Goal: Information Seeking & Learning: Learn about a topic

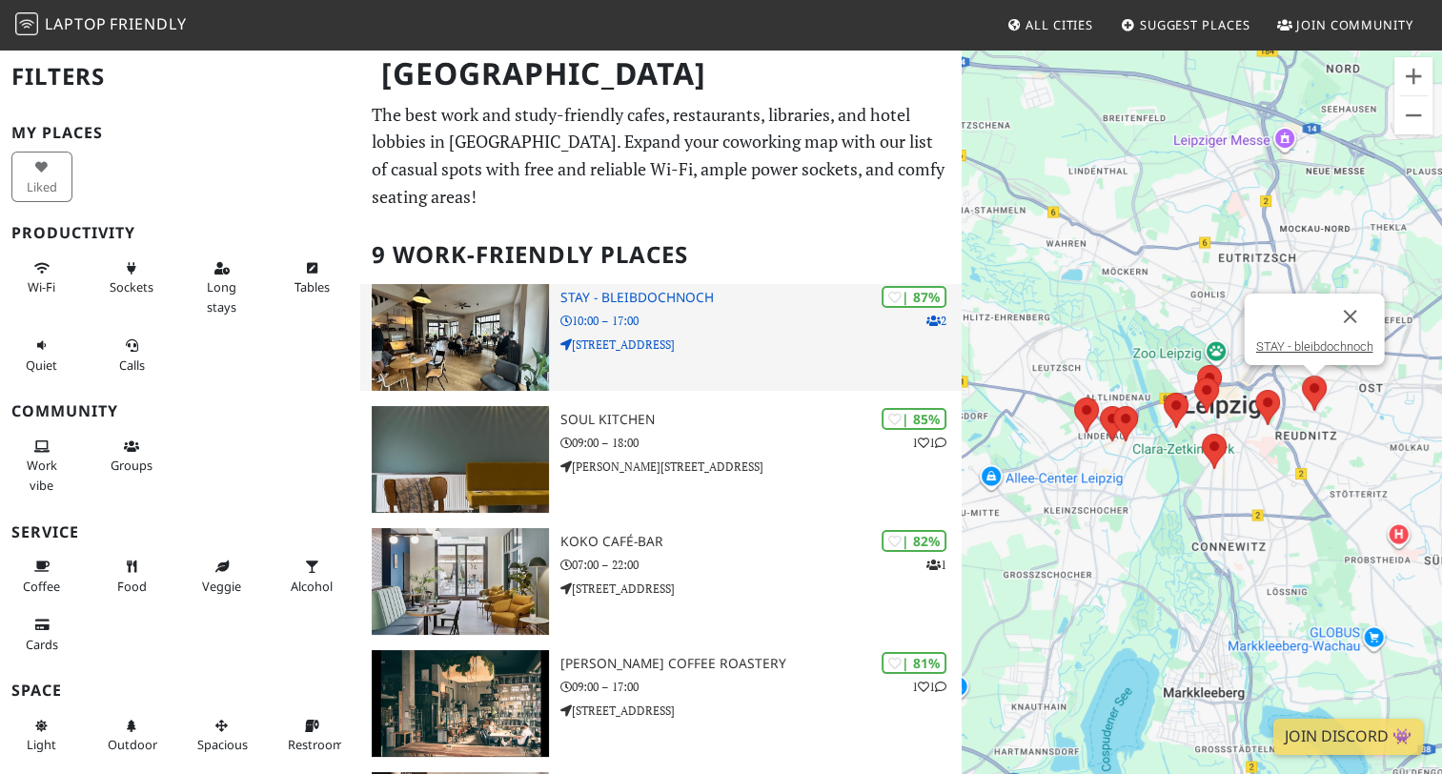
scroll to position [191, 0]
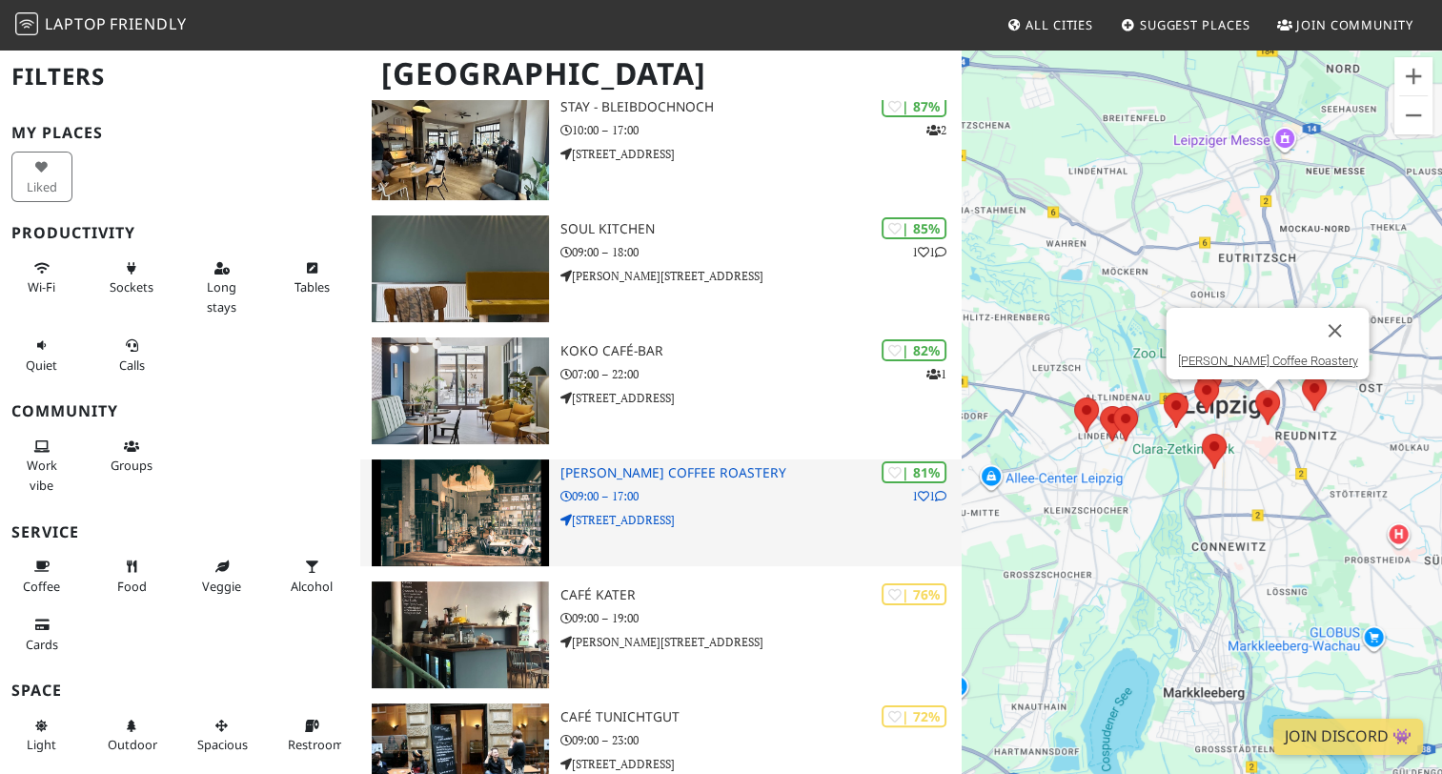
click at [525, 469] on img at bounding box center [460, 512] width 177 height 107
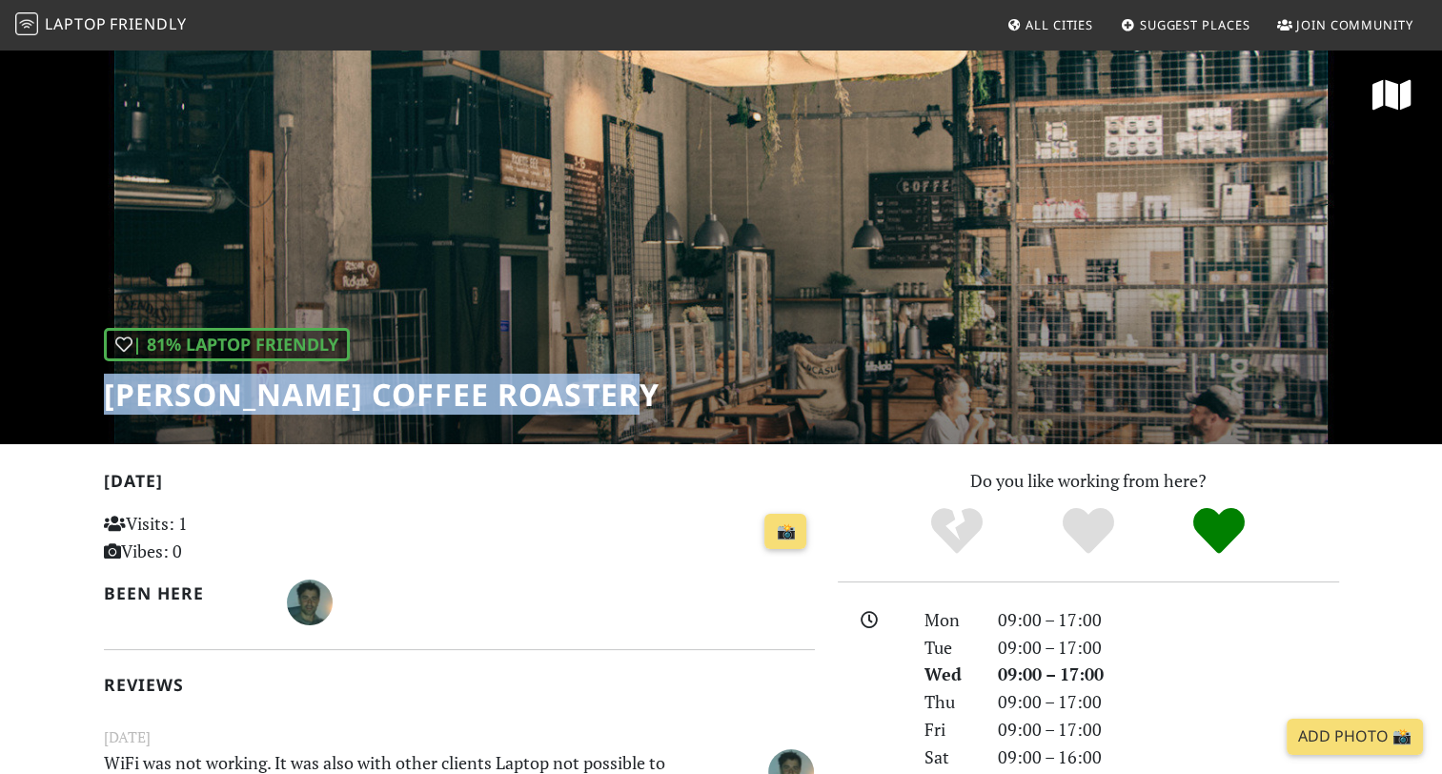
drag, startPoint x: 664, startPoint y: 399, endPoint x: 99, endPoint y: 385, distance: 565.4
click at [99, 385] on div "| 81% Laptop Friendly [PERSON_NAME] Coffee Roastery" at bounding box center [721, 246] width 1442 height 397
copy h1 "[PERSON_NAME] Coffee Roastery"
